Goal: Task Accomplishment & Management: Use online tool/utility

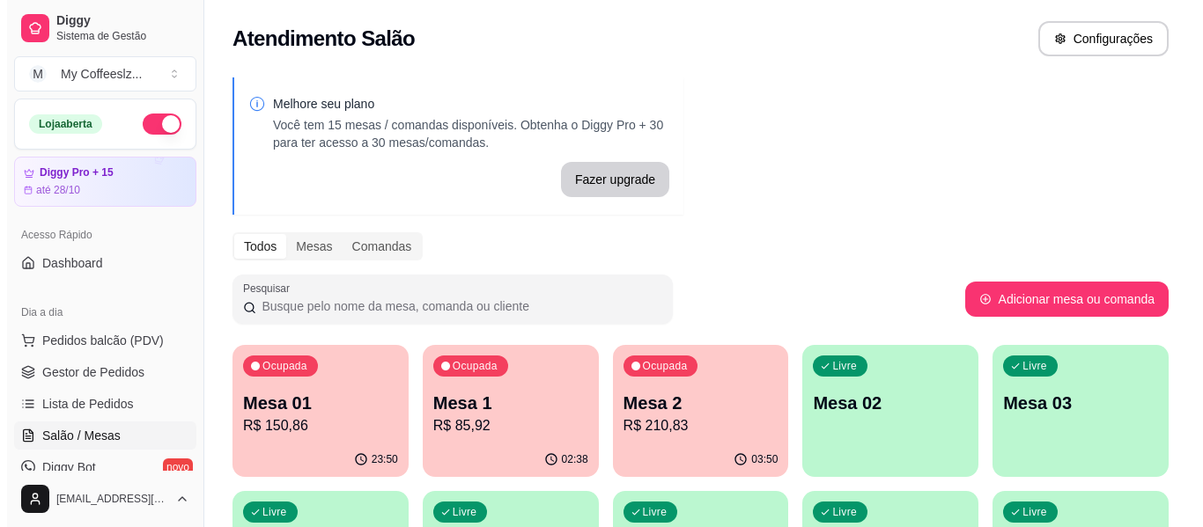
scroll to position [88, 0]
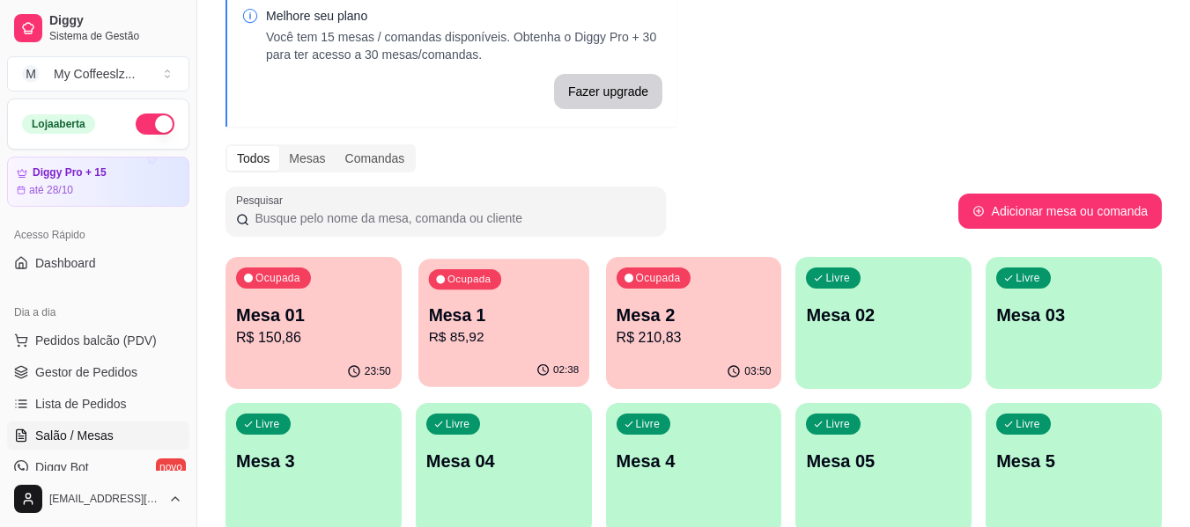
click at [524, 373] on div "02:38" at bounding box center [503, 370] width 171 height 33
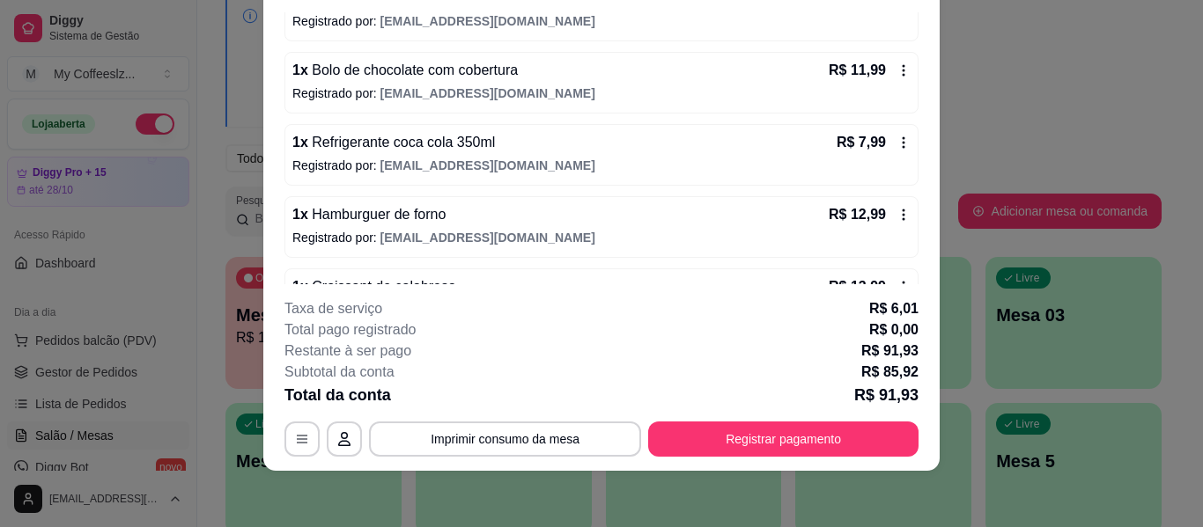
scroll to position [541, 0]
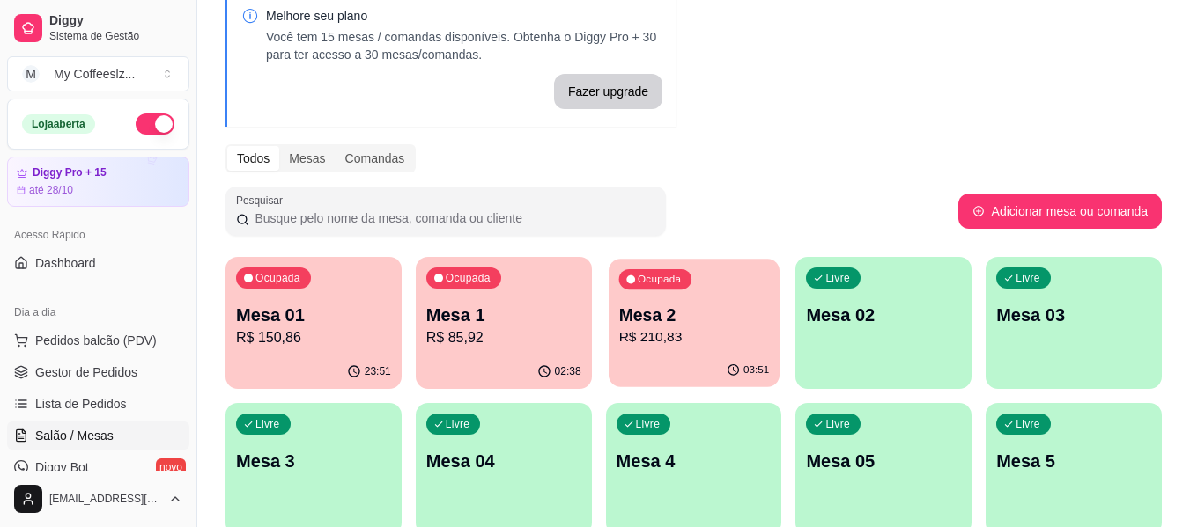
click at [722, 337] on p "R$ 210,83" at bounding box center [693, 338] width 151 height 20
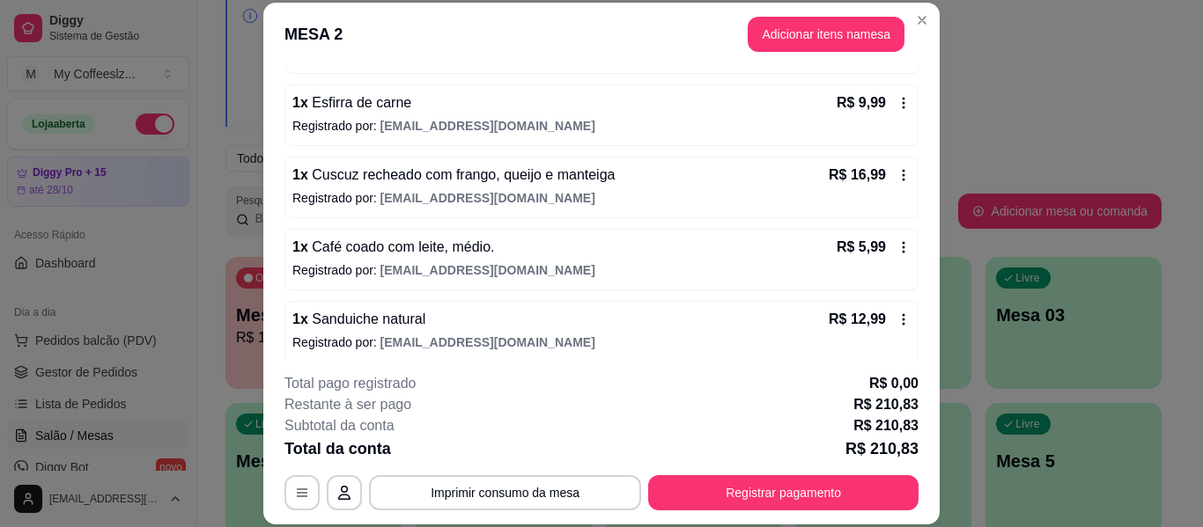
scroll to position [1169, 0]
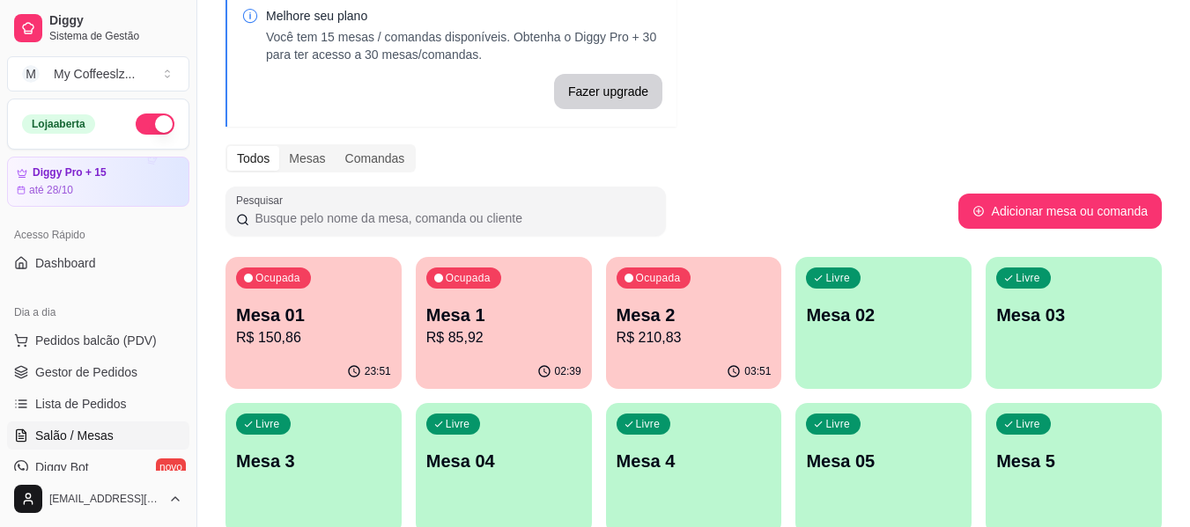
click at [881, 344] on div "Livre Mesa 02" at bounding box center [883, 312] width 176 height 111
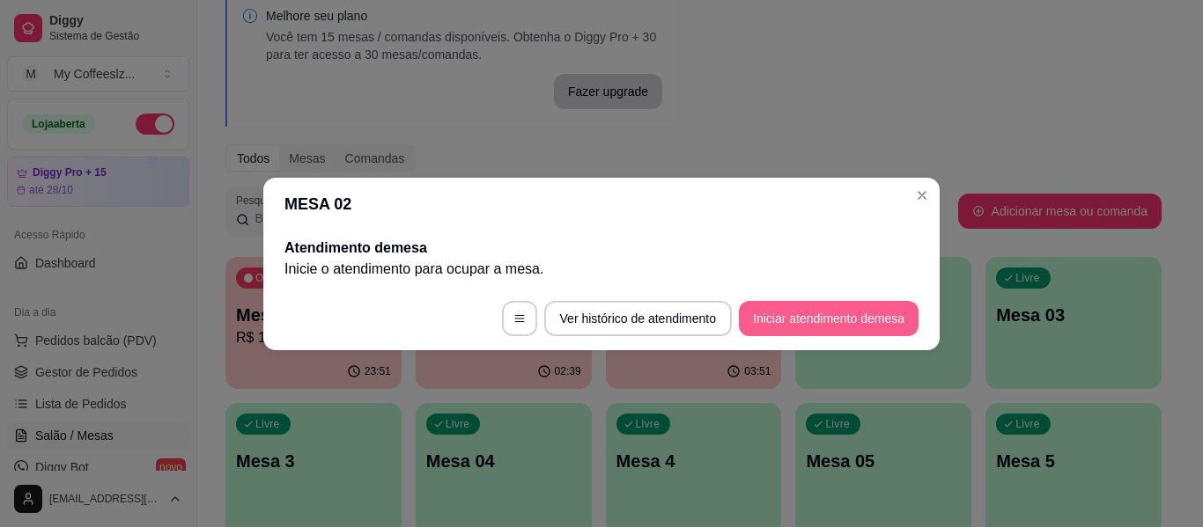
click at [793, 330] on button "Iniciar atendimento de mesa" at bounding box center [829, 318] width 180 height 35
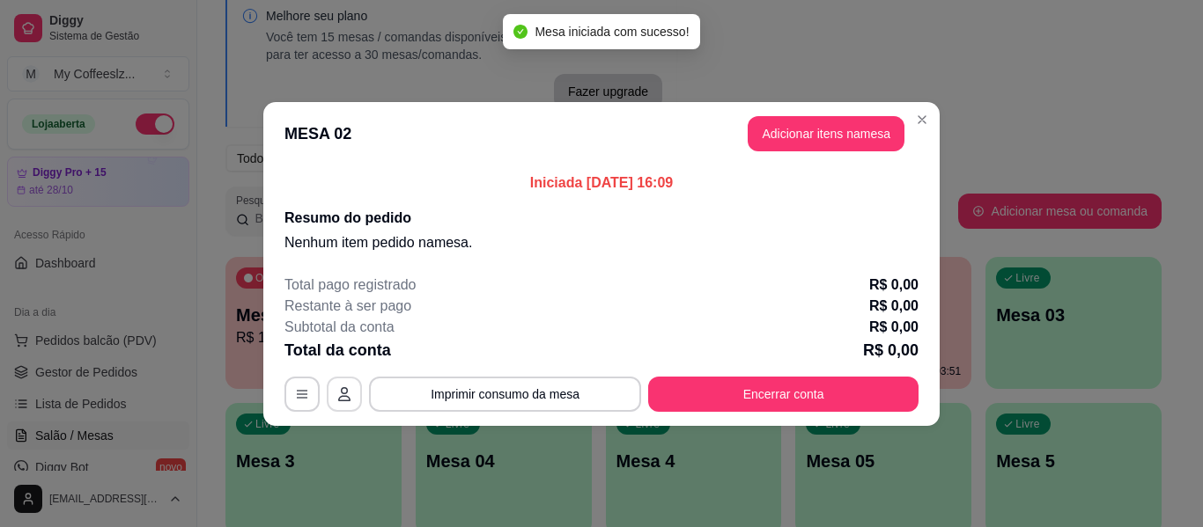
click at [349, 397] on icon "button" at bounding box center [344, 394] width 12 height 14
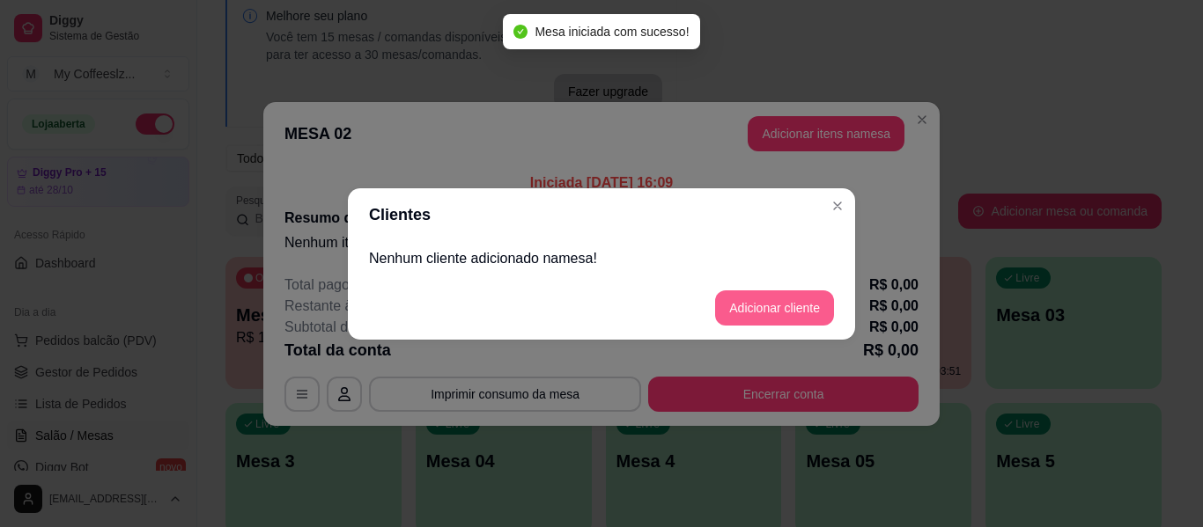
click at [778, 311] on button "Adicionar cliente" at bounding box center [774, 308] width 119 height 35
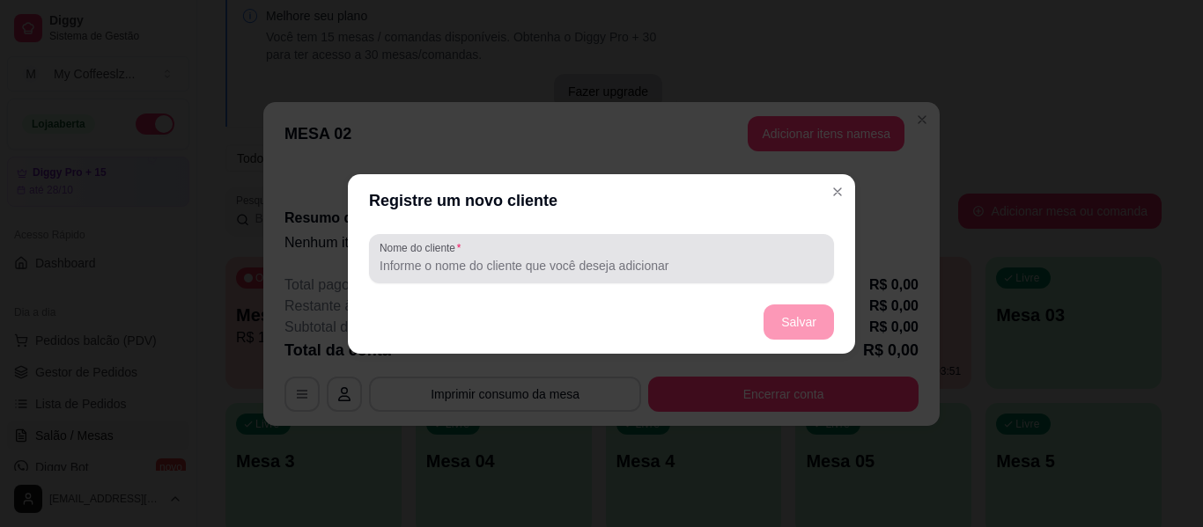
click at [640, 280] on div "Nome do cliente" at bounding box center [601, 258] width 465 height 49
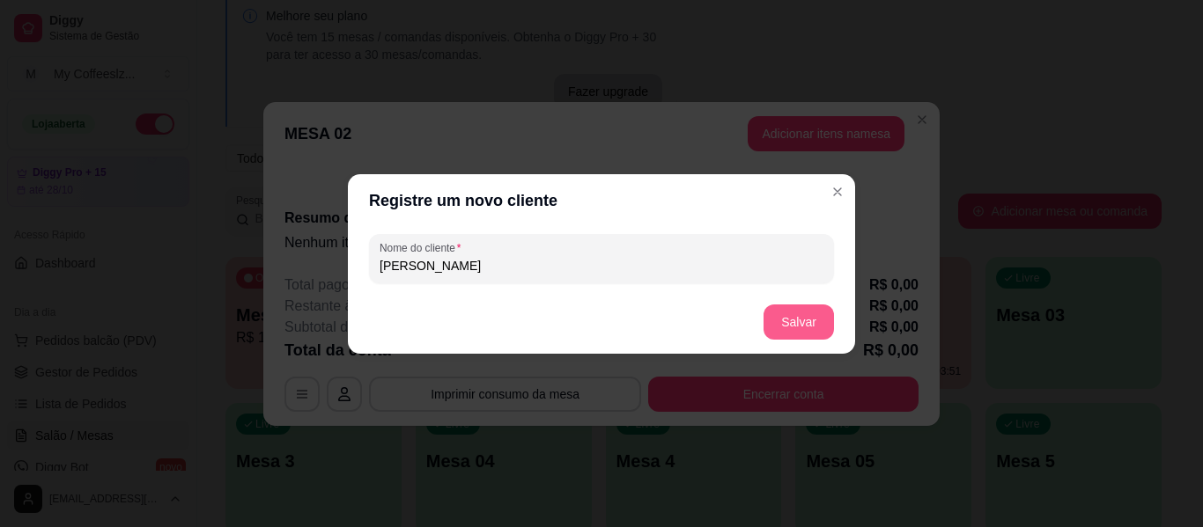
type input "[PERSON_NAME]"
click at [822, 316] on button "Salvar" at bounding box center [798, 322] width 69 height 34
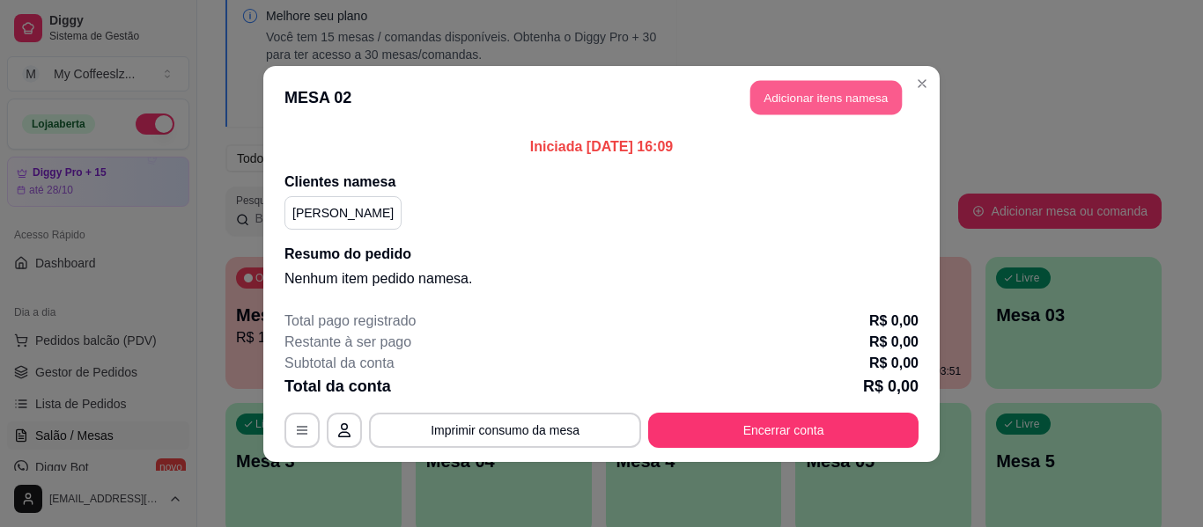
click at [803, 93] on button "Adicionar itens na mesa" at bounding box center [825, 97] width 151 height 34
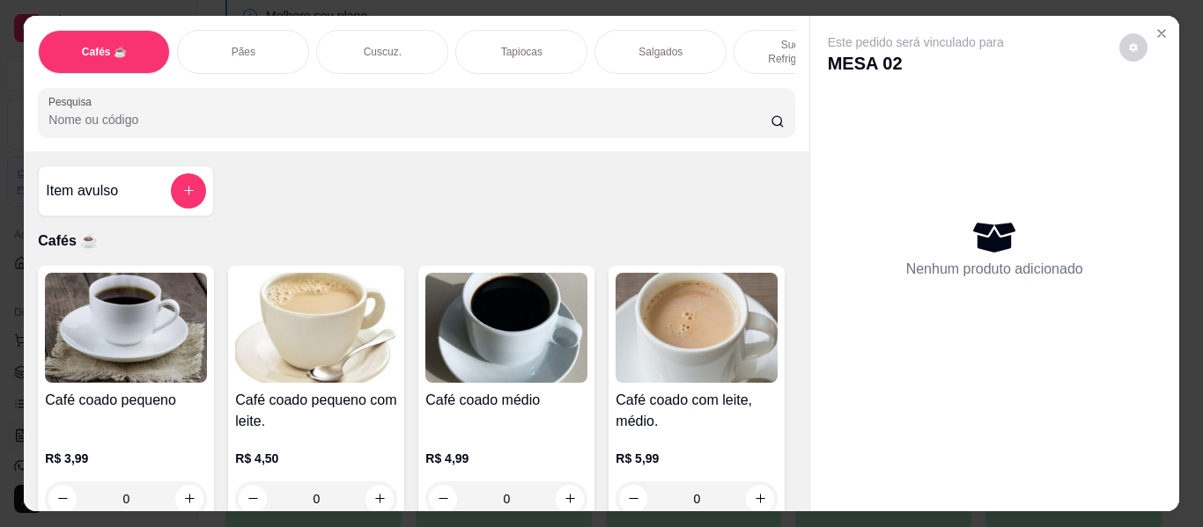
click at [754, 38] on p "Sucos e Refrigerantes" at bounding box center [800, 52] width 102 height 28
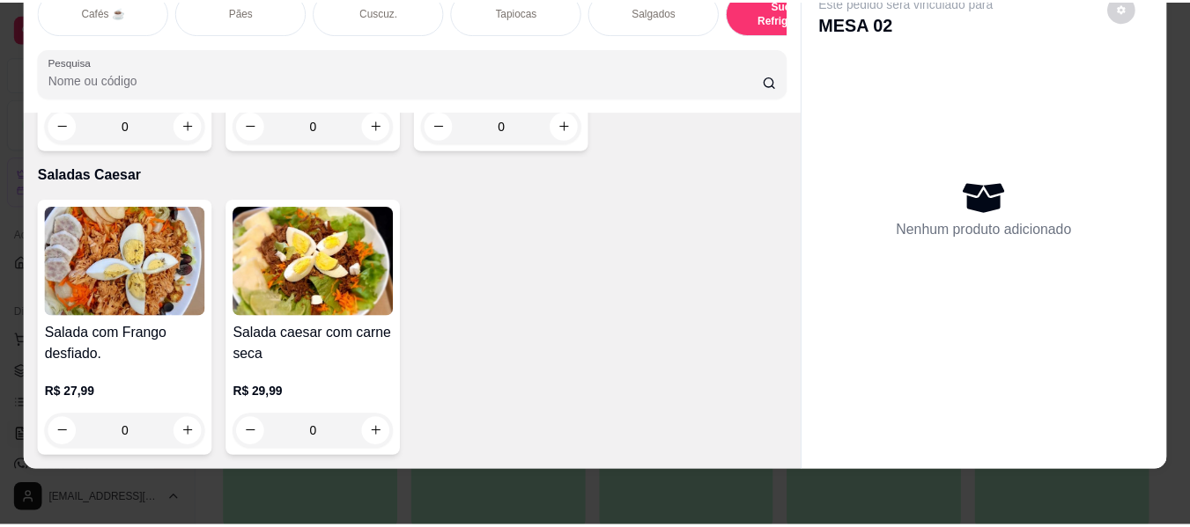
scroll to position [12029, 0]
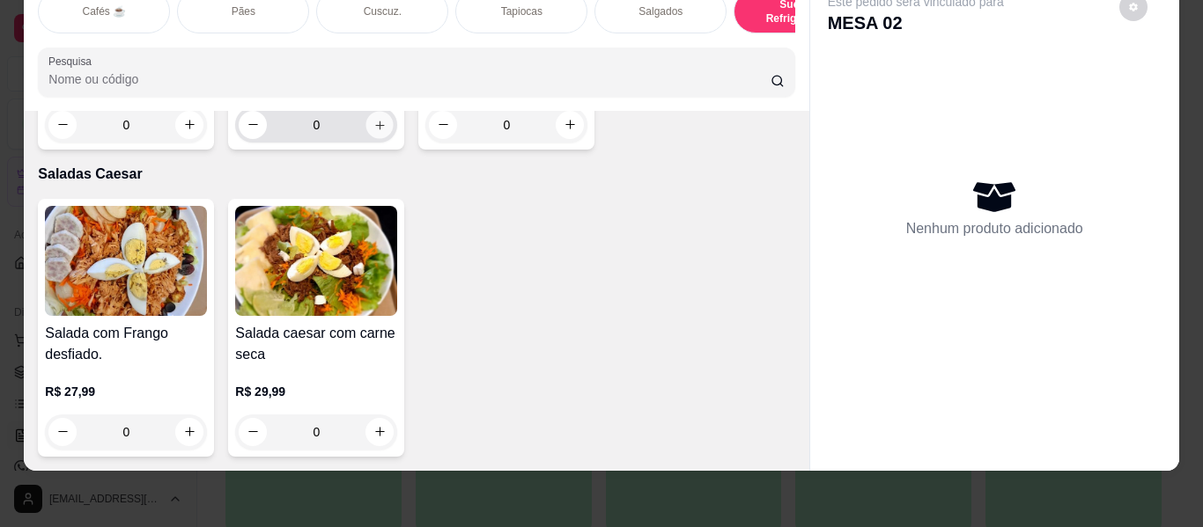
click at [373, 132] on icon "increase-product-quantity" at bounding box center [379, 125] width 13 height 13
type input "1"
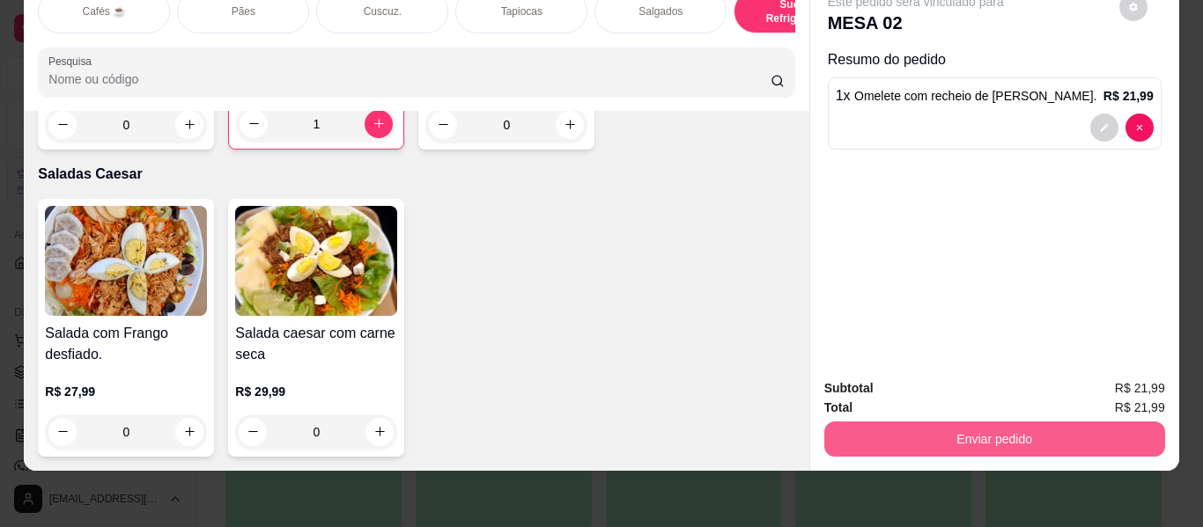
click at [931, 426] on button "Enviar pedido" at bounding box center [994, 439] width 341 height 35
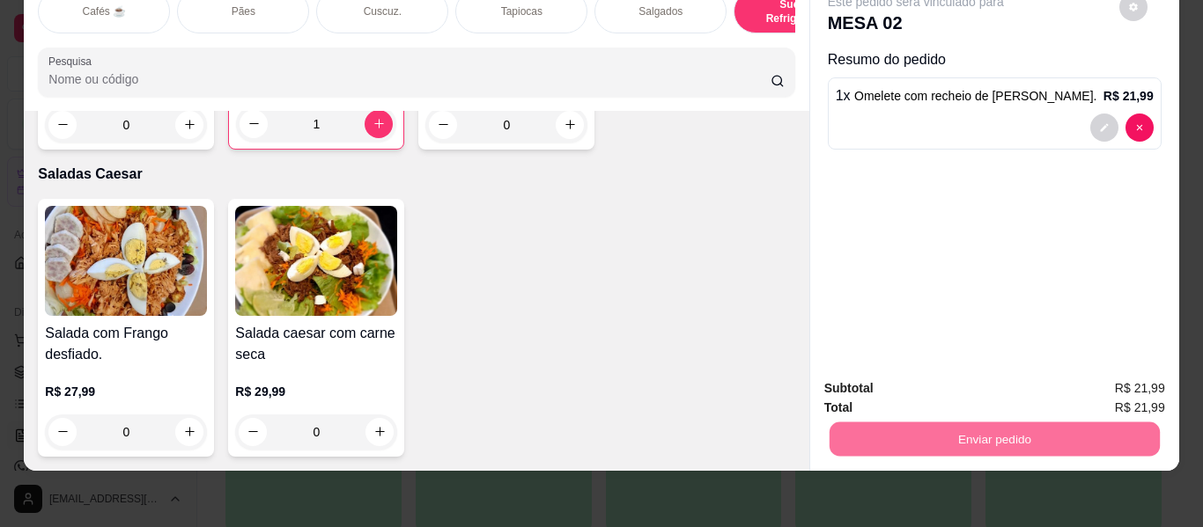
click at [1095, 383] on button "Enviar pedido" at bounding box center [1119, 382] width 97 height 33
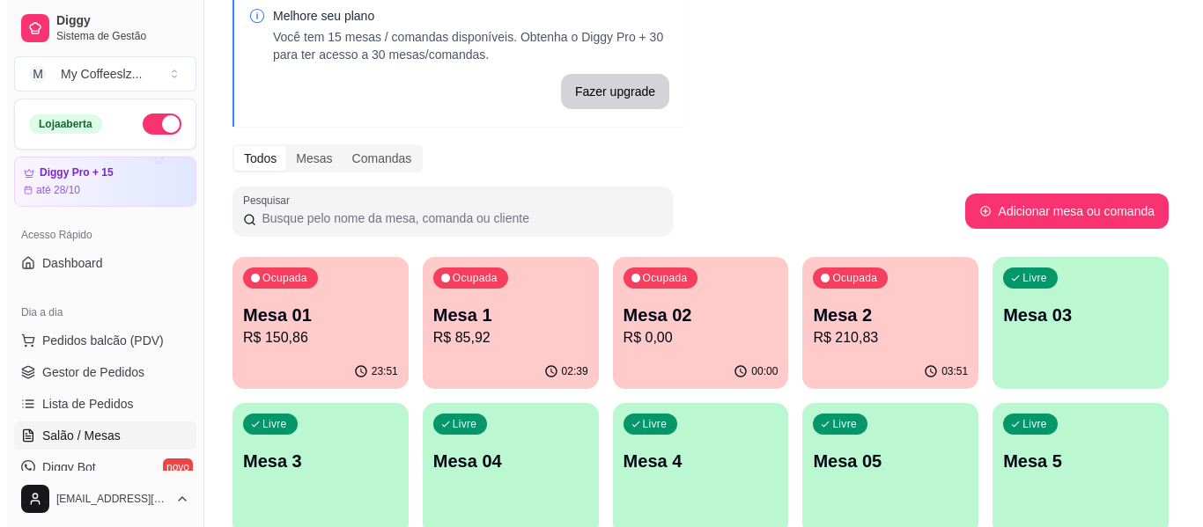
scroll to position [176, 0]
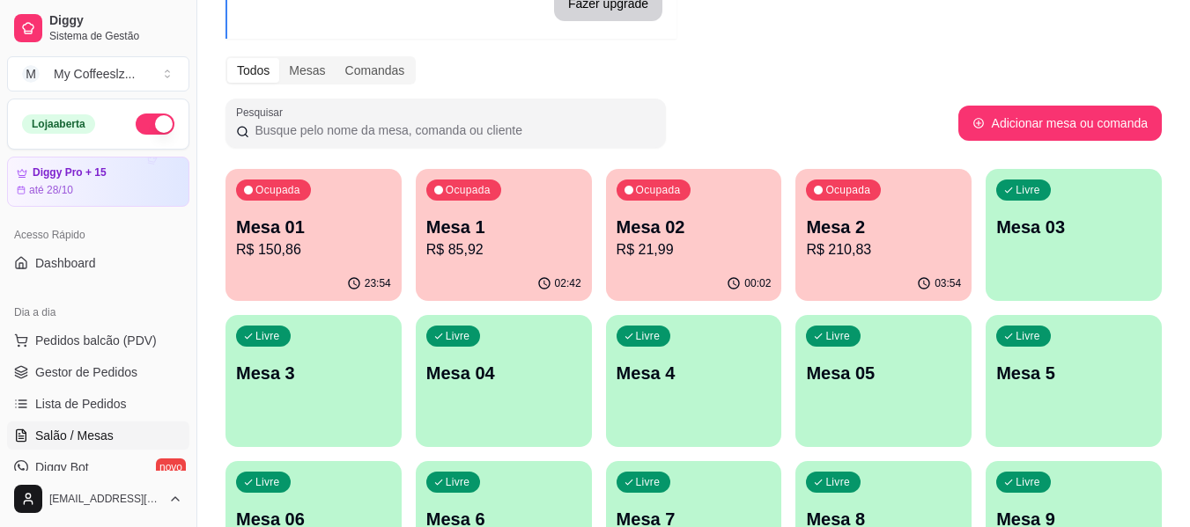
click at [1066, 263] on div "Livre Mesa 03" at bounding box center [1073, 224] width 176 height 111
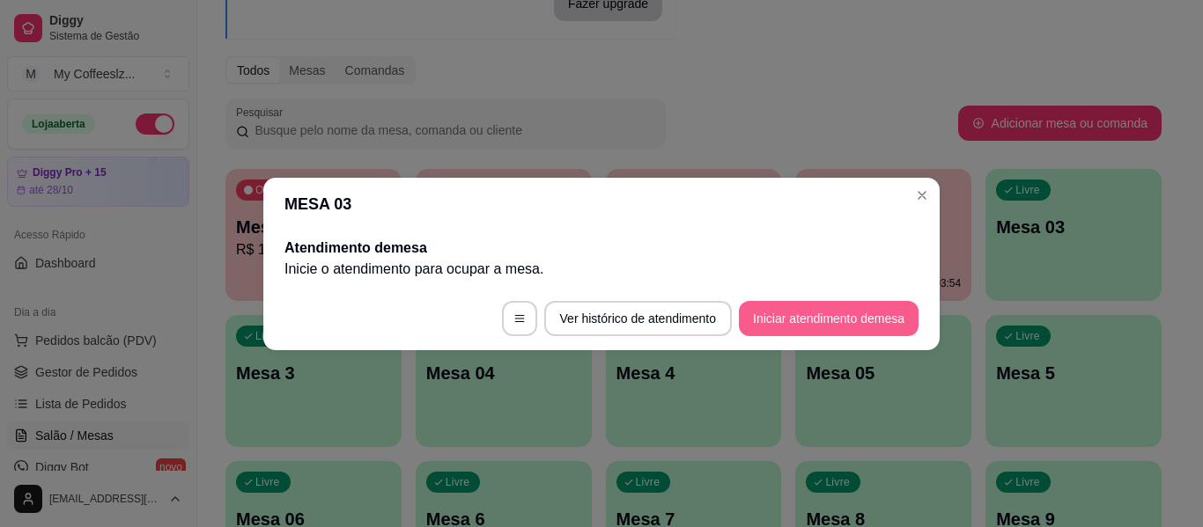
click at [824, 316] on button "Iniciar atendimento de mesa" at bounding box center [829, 318] width 180 height 35
